Goal: Information Seeking & Learning: Check status

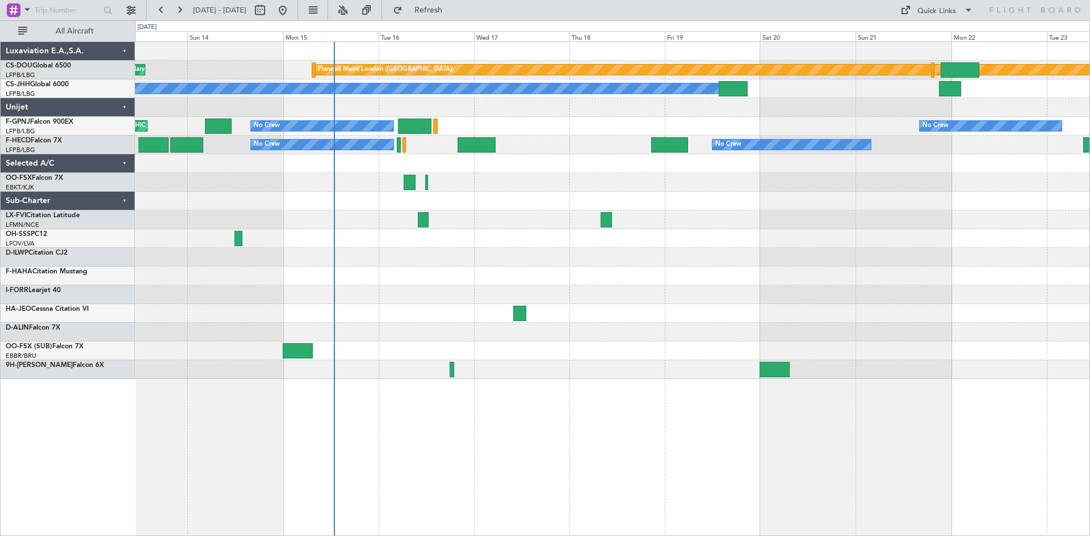
click at [482, 338] on div "Planned Maint London ([GEOGRAPHIC_DATA]) Planned Maint [GEOGRAPHIC_DATA] ([GEOG…" at bounding box center [612, 210] width 954 height 337
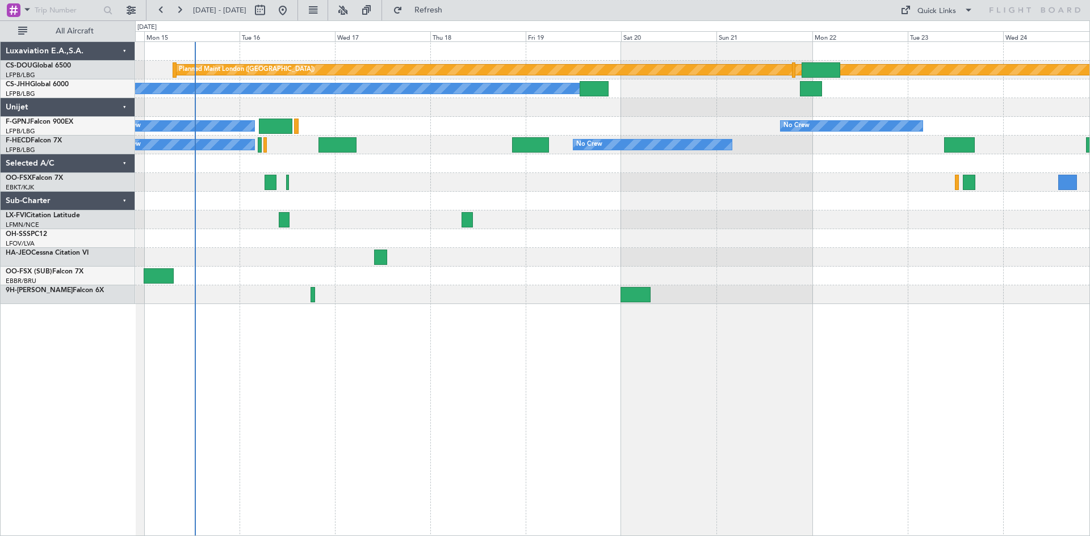
click at [406, 251] on div "Planned Maint London ([GEOGRAPHIC_DATA]) Planned Maint [GEOGRAPHIC_DATA] ([GEOG…" at bounding box center [612, 173] width 954 height 262
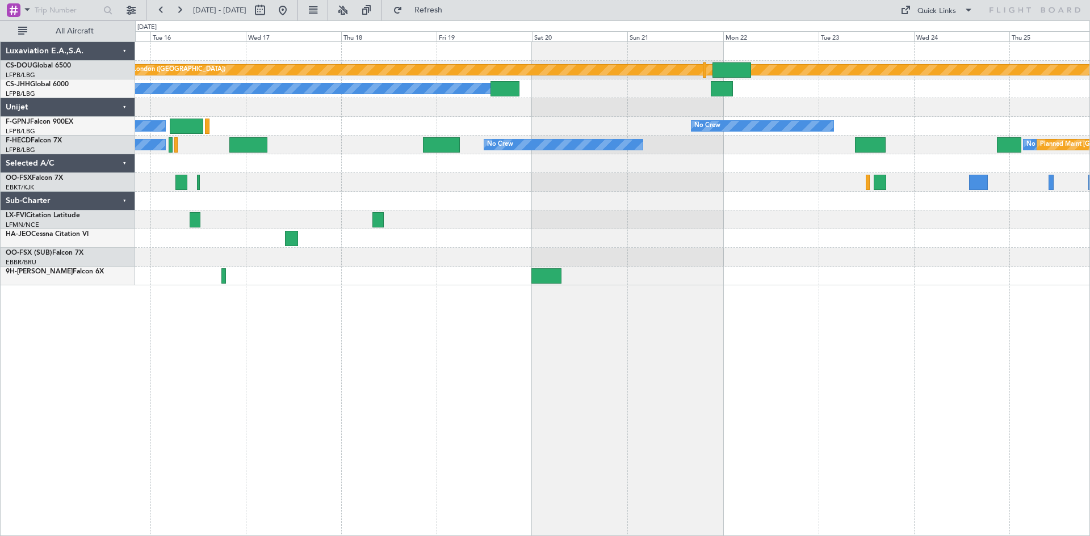
click at [391, 393] on div "Planned Maint London ([GEOGRAPHIC_DATA]) Planned Maint [GEOGRAPHIC_DATA] ([GEOG…" at bounding box center [612, 288] width 955 height 495
drag, startPoint x: 371, startPoint y: 221, endPoint x: 378, endPoint y: 217, distance: 8.4
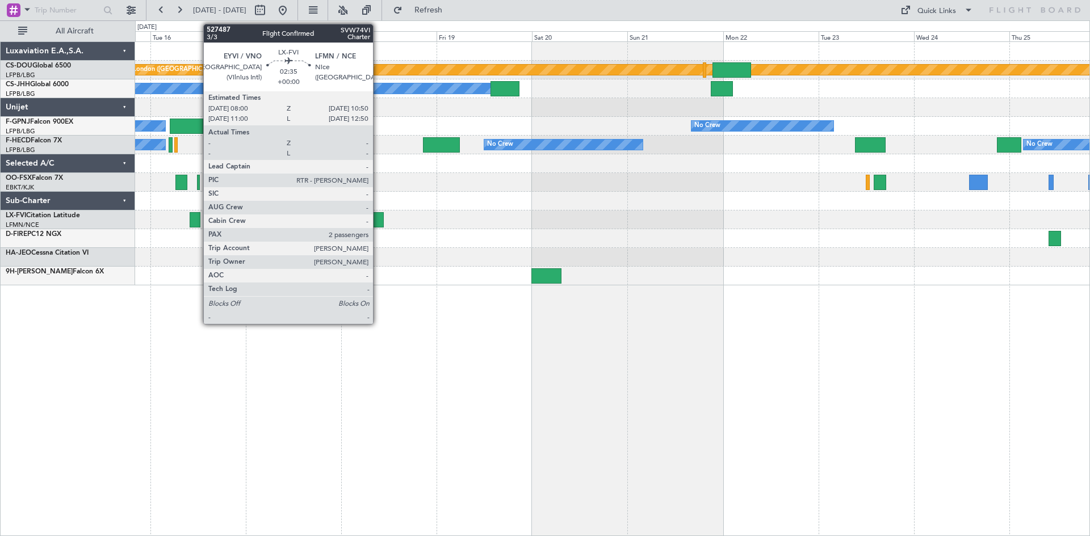
click at [408, 185] on div at bounding box center [612, 182] width 954 height 19
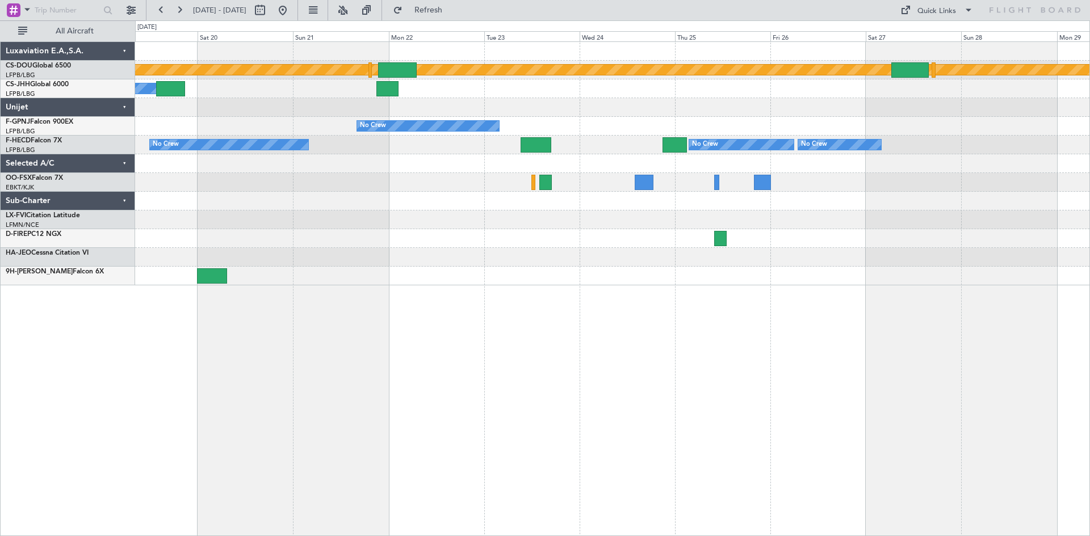
click at [389, 278] on div "Planned Maint London ([GEOGRAPHIC_DATA]) Owner Planned Maint [GEOGRAPHIC_DATA] …" at bounding box center [612, 164] width 954 height 244
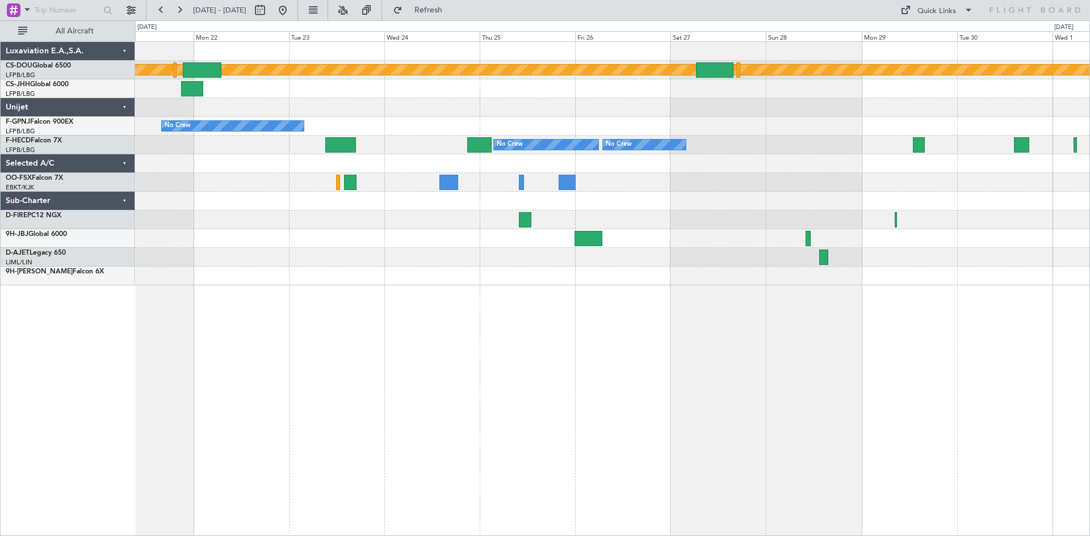
click at [532, 457] on div "Planned Maint London ([GEOGRAPHIC_DATA]) Owner No Crew Planned Maint [GEOGRAPHI…" at bounding box center [612, 288] width 955 height 495
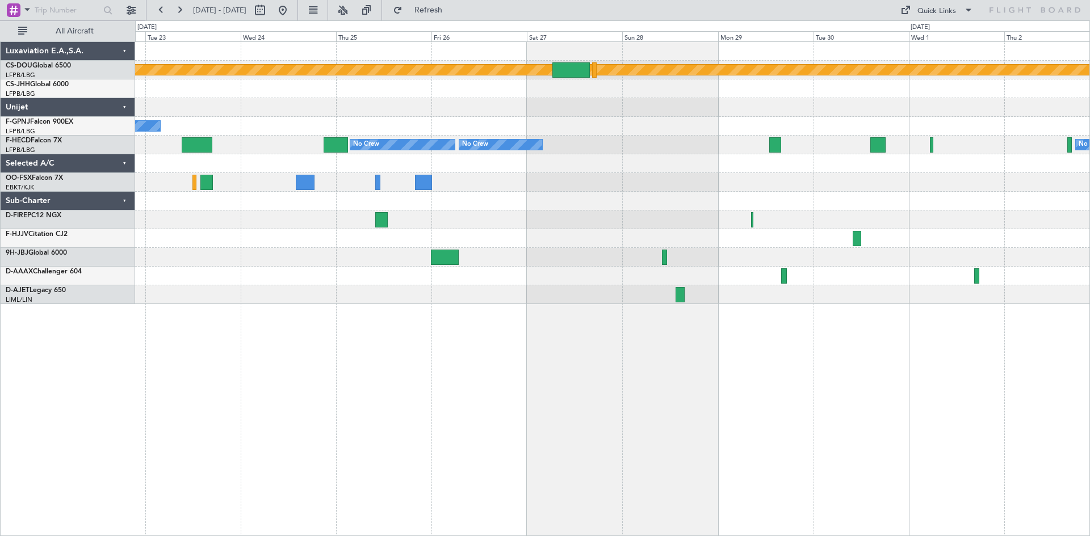
click at [723, 266] on div at bounding box center [612, 257] width 954 height 19
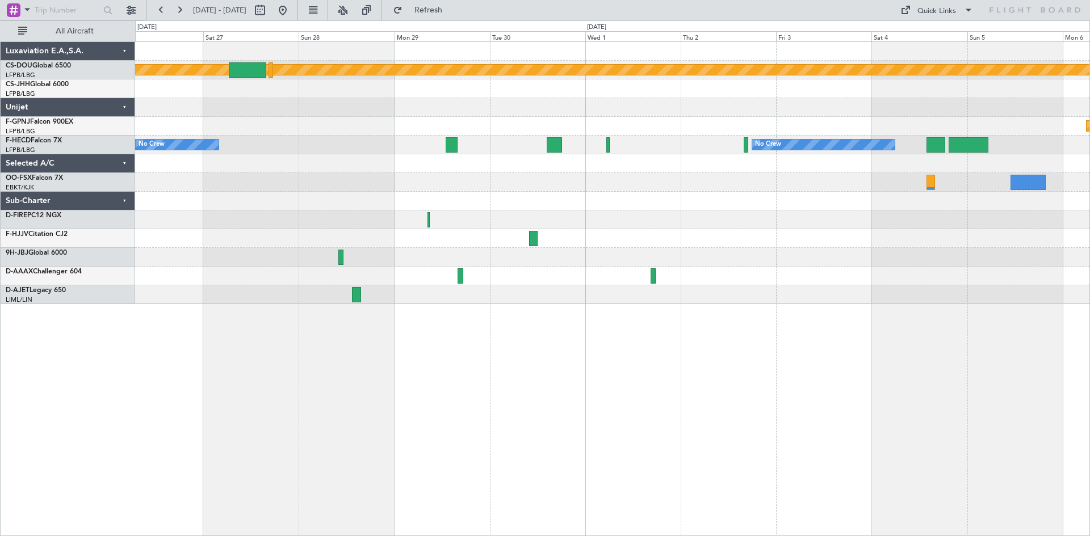
click at [585, 386] on div "Planned Maint London ([GEOGRAPHIC_DATA]) Planned Maint [GEOGRAPHIC_DATA] ([GEOG…" at bounding box center [612, 288] width 955 height 495
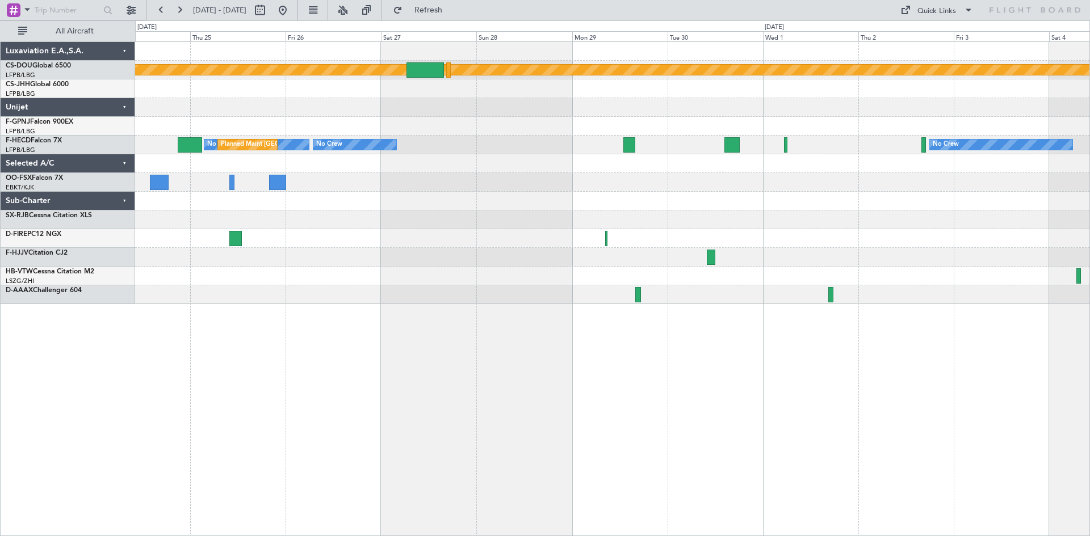
click at [847, 278] on div "Planned Maint London ([GEOGRAPHIC_DATA]) Planned Maint [GEOGRAPHIC_DATA] ([GEOG…" at bounding box center [612, 288] width 955 height 495
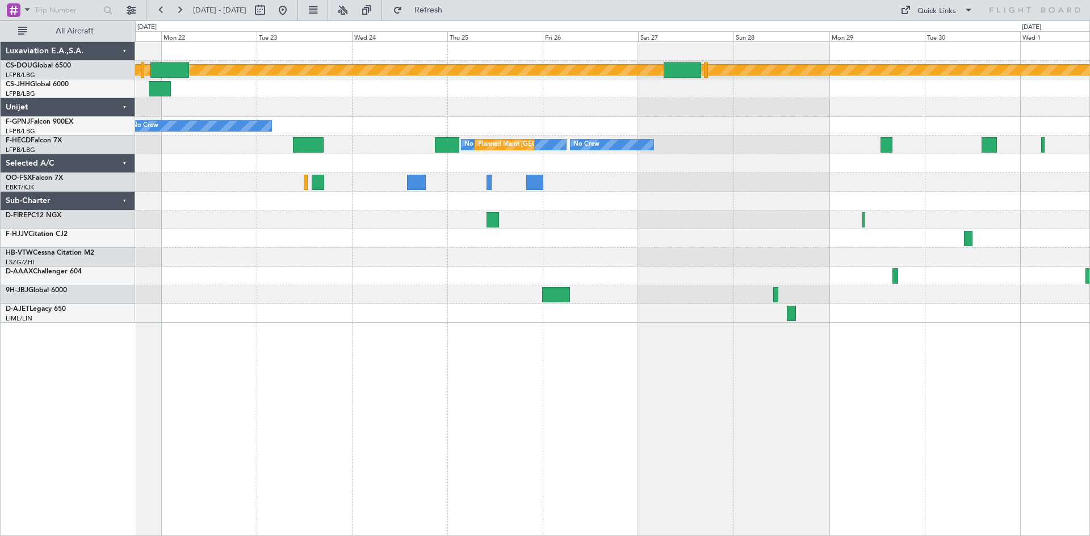
click at [634, 274] on div "Planned Maint London ([GEOGRAPHIC_DATA]) Owner No Crew No Crew No Crew Planned …" at bounding box center [612, 288] width 955 height 495
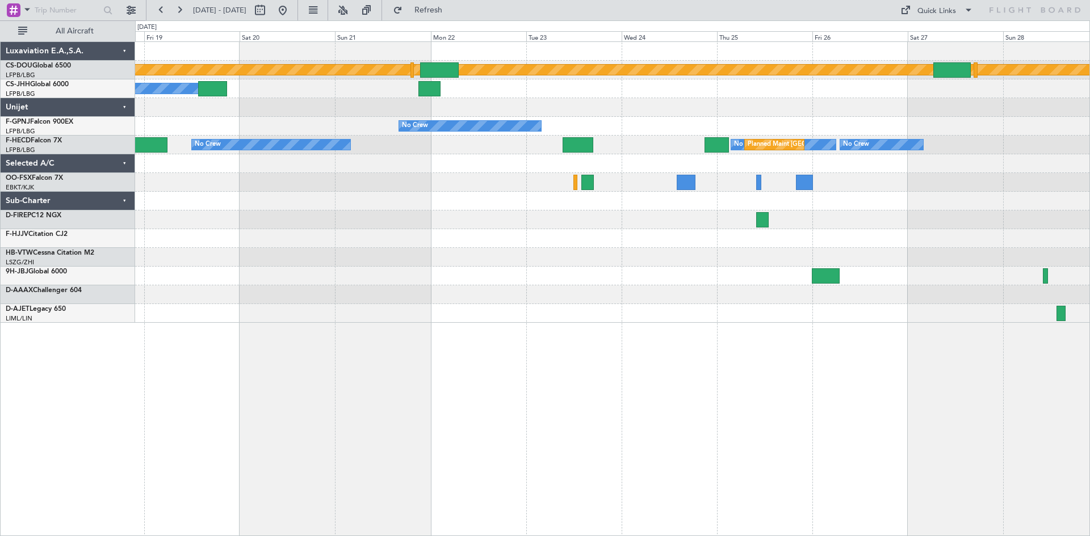
click at [756, 258] on div "Planned Maint London ([GEOGRAPHIC_DATA]) Owner Planned Maint [GEOGRAPHIC_DATA] …" at bounding box center [612, 288] width 955 height 495
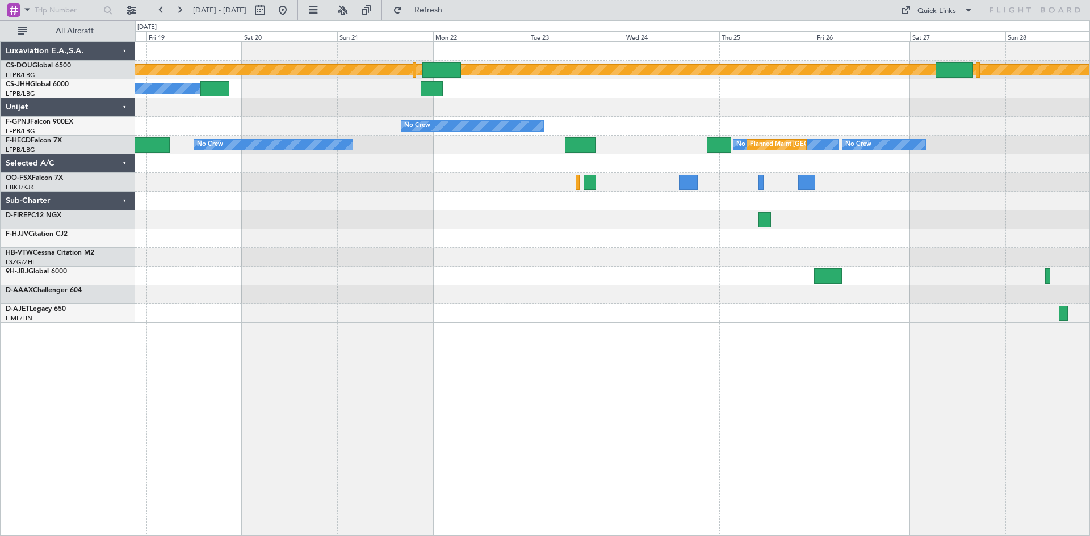
click at [481, 399] on div "Planned Maint London ([GEOGRAPHIC_DATA]) Owner Planned Maint [GEOGRAPHIC_DATA] …" at bounding box center [612, 288] width 955 height 495
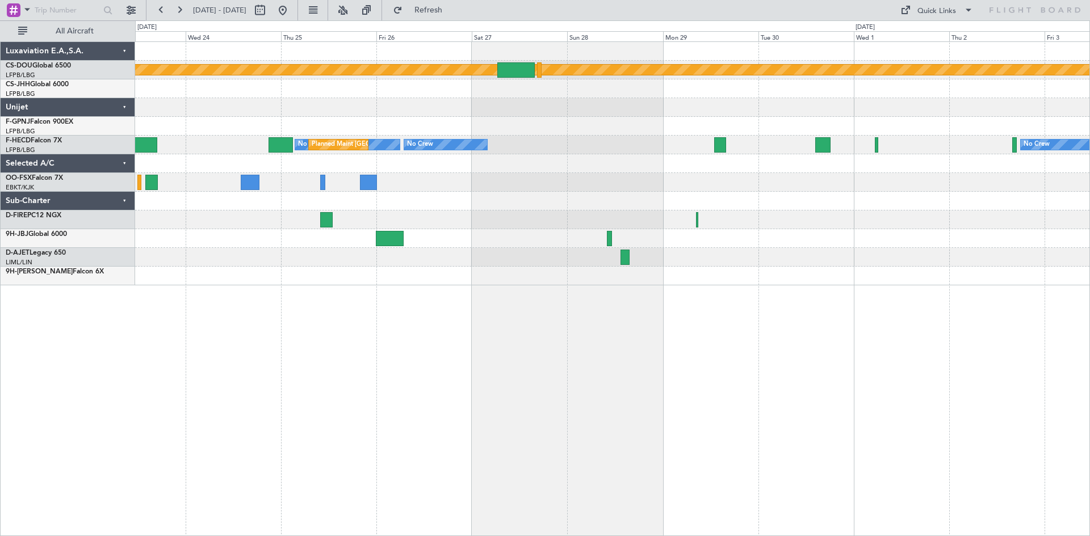
click at [317, 488] on div "Planned Maint London ([GEOGRAPHIC_DATA]) No Crew No Crew No Crew Planned Maint …" at bounding box center [612, 288] width 955 height 495
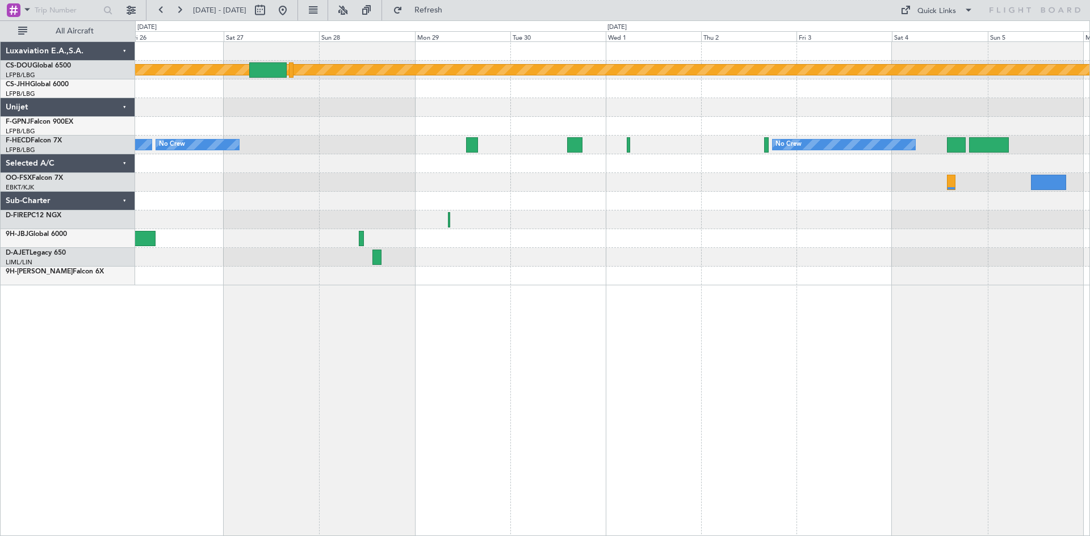
click at [627, 325] on div "Planned Maint London ([GEOGRAPHIC_DATA]) Planned Maint [GEOGRAPHIC_DATA] ([GEOG…" at bounding box center [612, 288] width 955 height 495
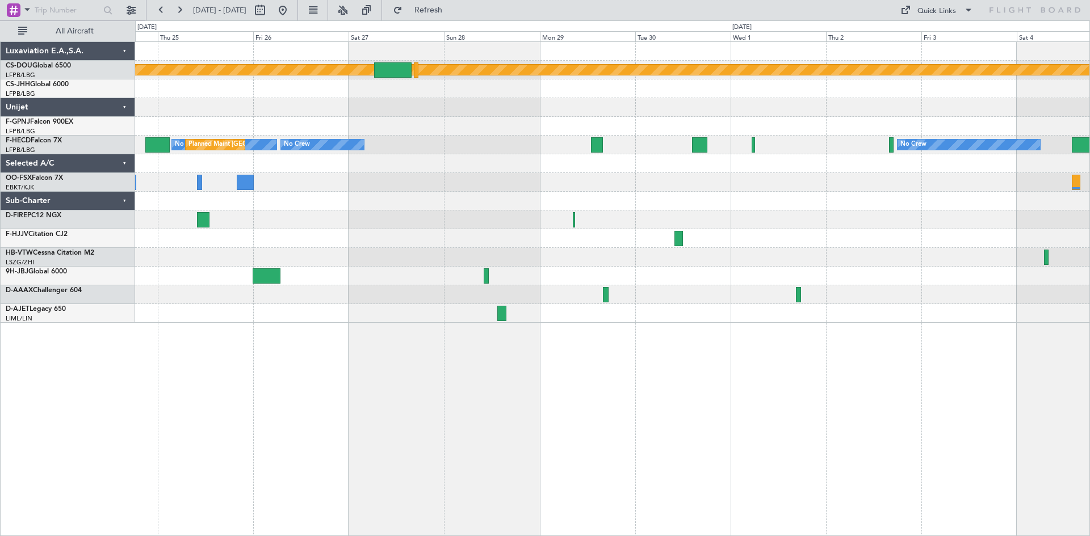
click at [602, 378] on div "Planned Maint London ([GEOGRAPHIC_DATA]) Planned Maint [GEOGRAPHIC_DATA] ([GEOG…" at bounding box center [612, 288] width 955 height 495
